Goal: Task Accomplishment & Management: Use online tool/utility

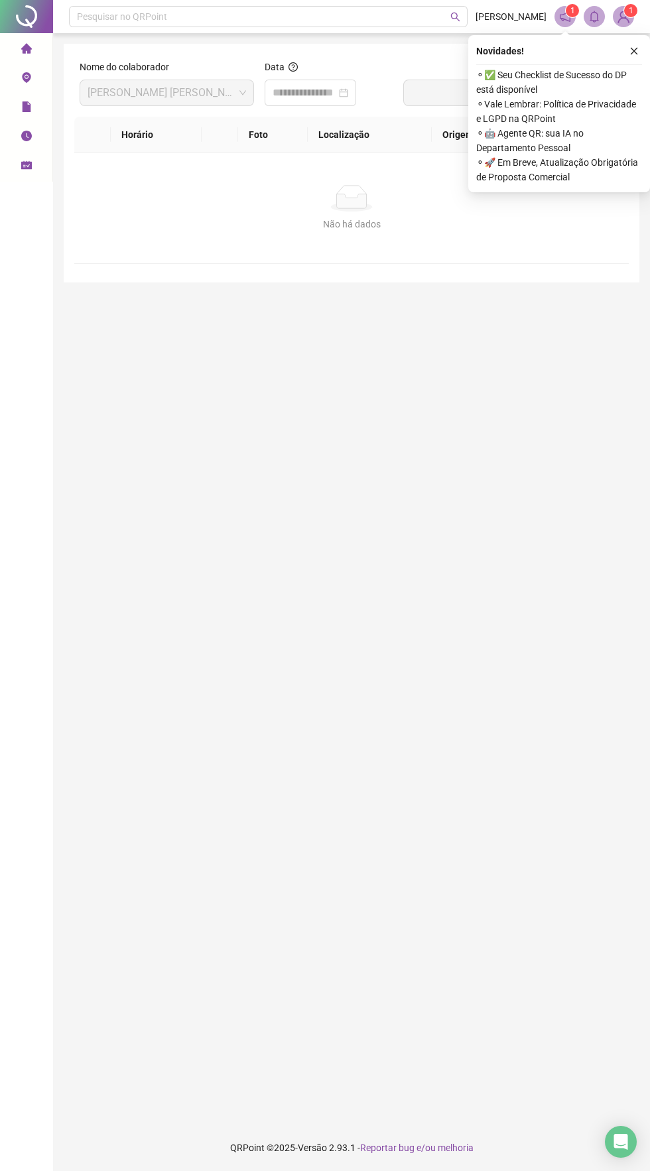
click at [43, 54] on span "Página inicial" at bounding box center [65, 49] width 54 height 27
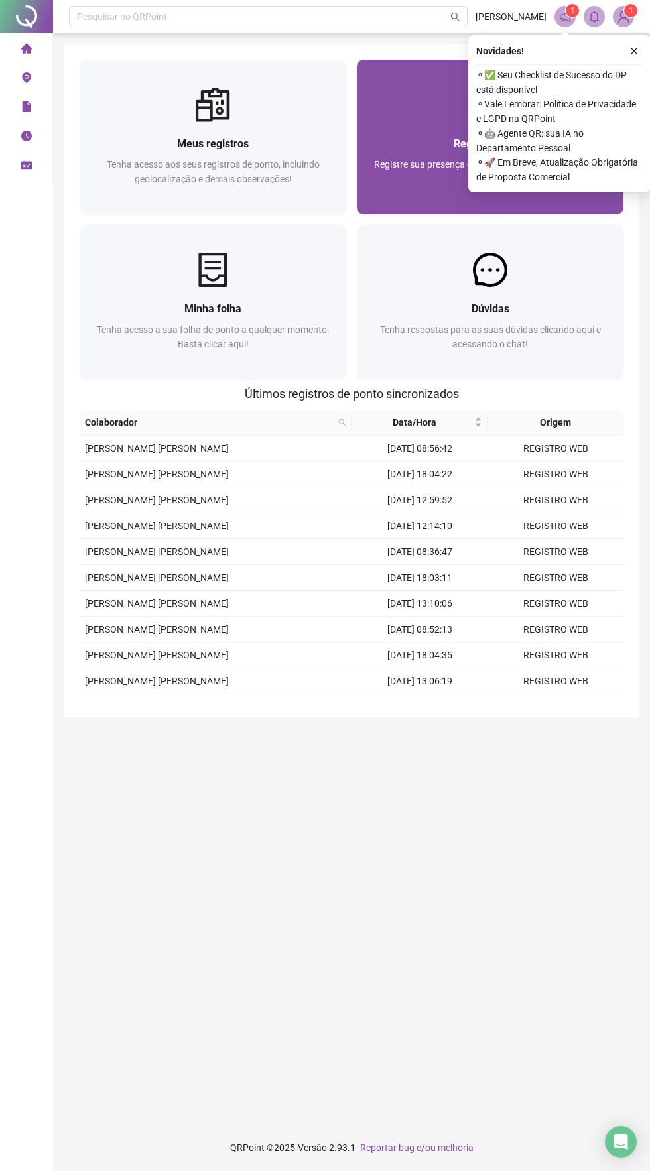
click at [414, 133] on div "Registrar ponto Registre sua presença com rapidez e segurança clicando aqui!" at bounding box center [490, 168] width 267 height 92
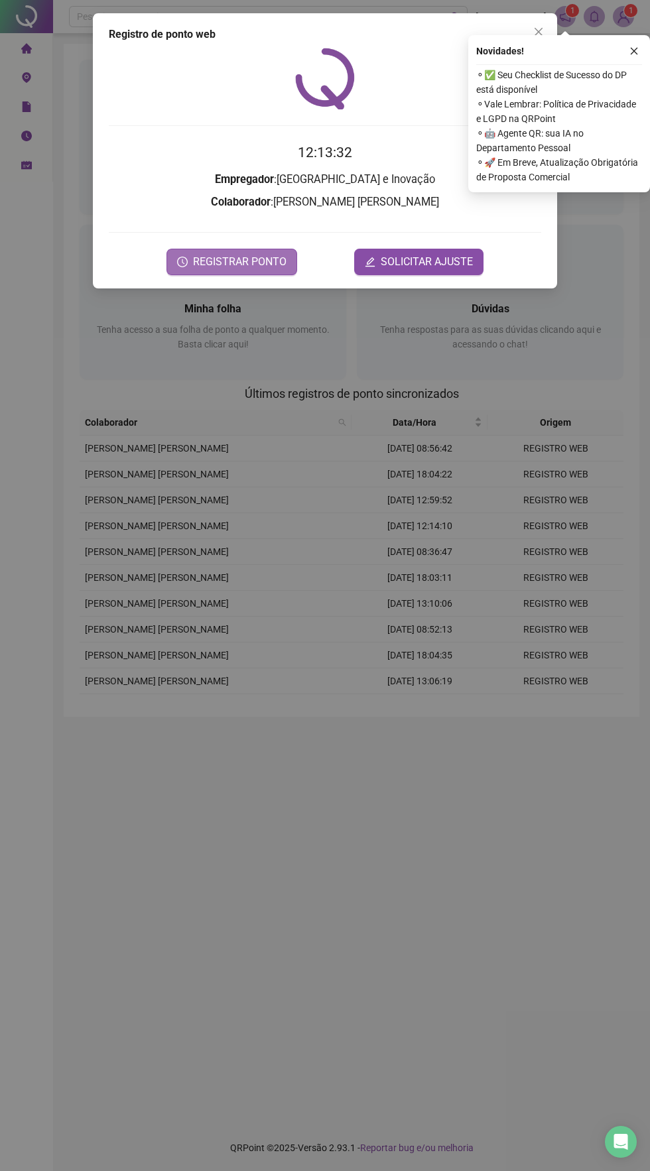
click at [230, 253] on button "REGISTRAR PONTO" at bounding box center [231, 262] width 131 height 27
